Goal: Check status: Check status

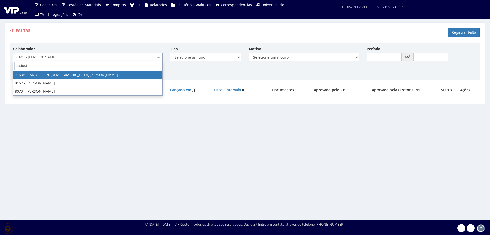
type input "custodio"
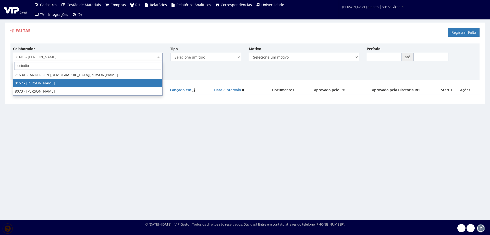
select select "3891"
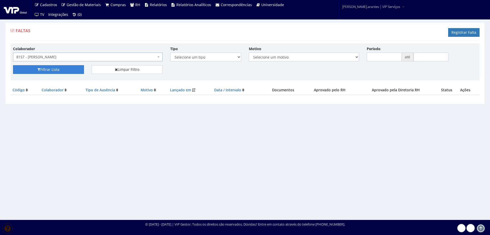
click at [66, 72] on button "Filtrar Lista" at bounding box center [48, 69] width 71 height 9
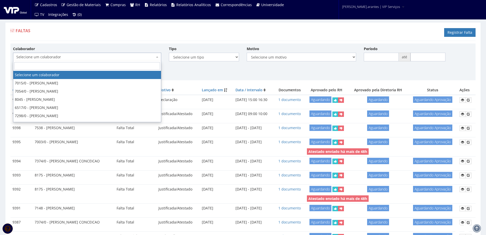
click at [84, 55] on span "Selecione um colaborador" at bounding box center [85, 56] width 139 height 5
type input "8157"
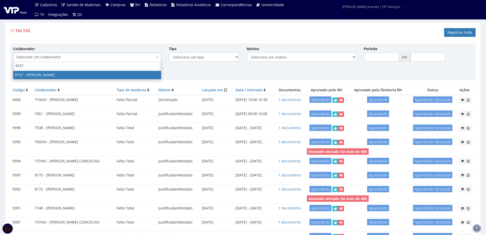
select select "3891"
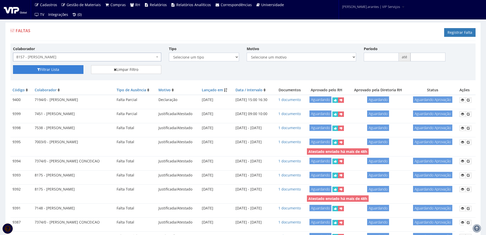
click at [71, 70] on button "Filtrar Lista" at bounding box center [48, 69] width 70 height 9
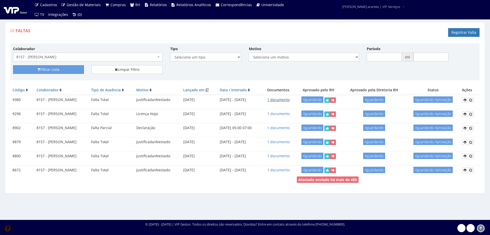
click at [290, 100] on link "1 documento" at bounding box center [278, 99] width 22 height 5
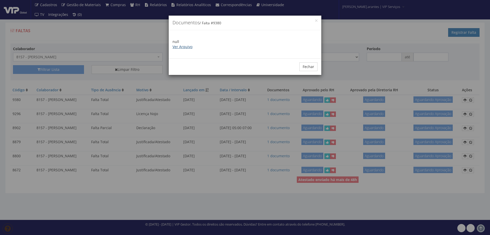
click at [185, 47] on link "Ver Arquivo" at bounding box center [183, 46] width 20 height 5
